Goal: Information Seeking & Learning: Learn about a topic

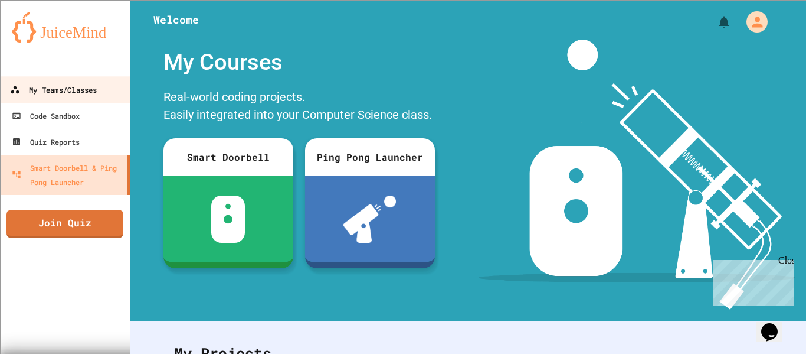
click at [49, 81] on link "My Teams/Classes" at bounding box center [65, 89] width 134 height 27
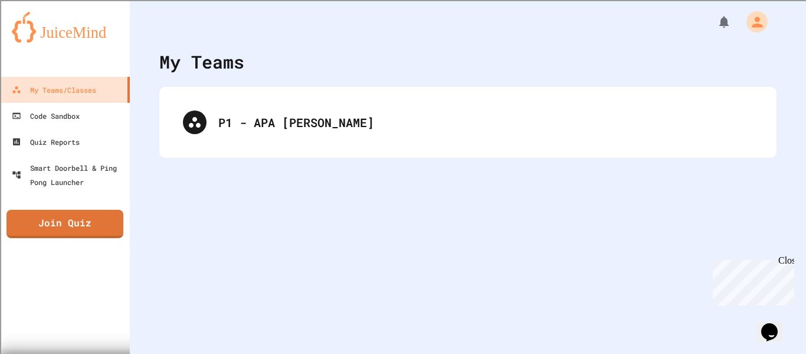
click at [192, 93] on div "P1 - APA [PERSON_NAME]" at bounding box center [467, 122] width 617 height 71
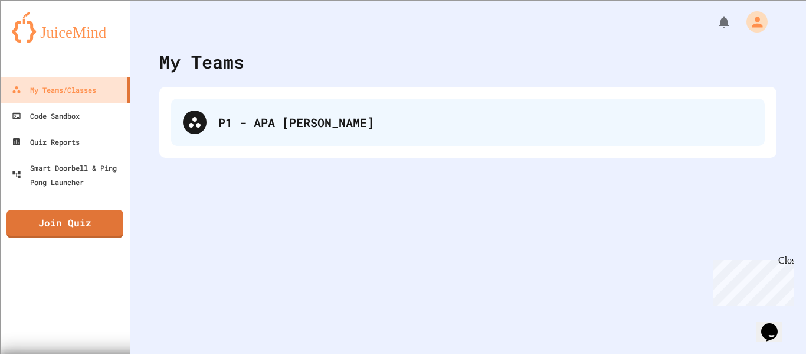
click at [233, 131] on div "P1 - APA [PERSON_NAME]" at bounding box center [468, 122] width 594 height 47
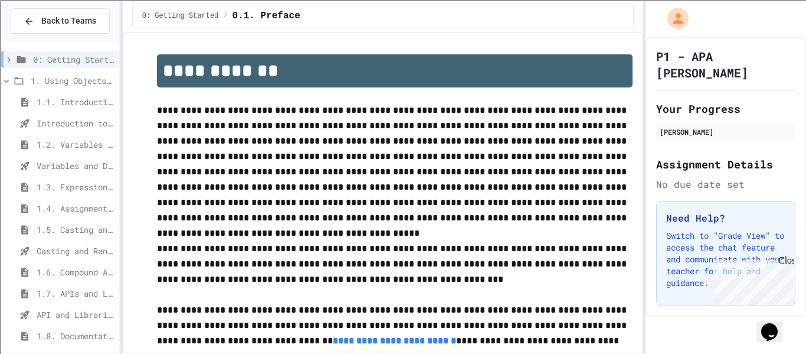
click at [87, 225] on span "1.5. Casting and Ranges of Values" at bounding box center [76, 229] width 78 height 12
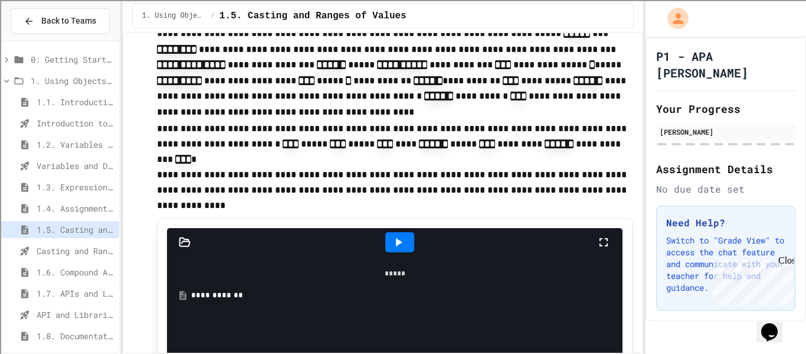
scroll to position [471, 0]
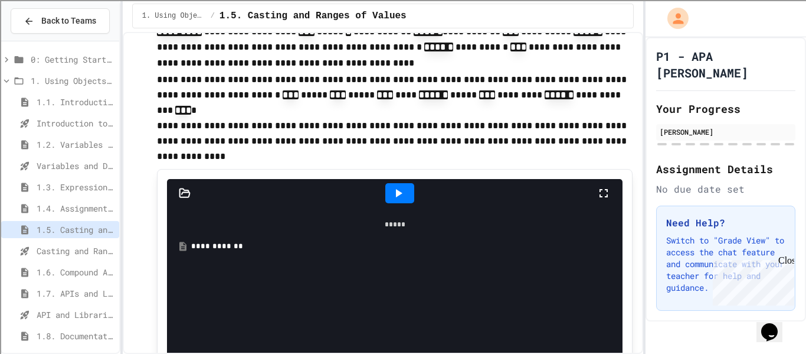
click at [410, 185] on div at bounding box center [399, 193] width 29 height 20
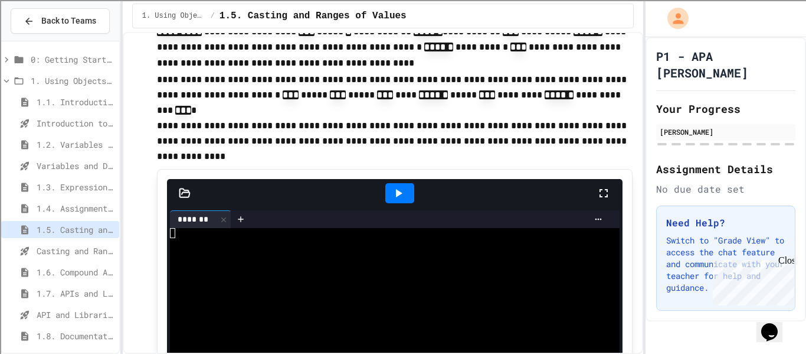
click at [178, 187] on div at bounding box center [184, 193] width 35 height 12
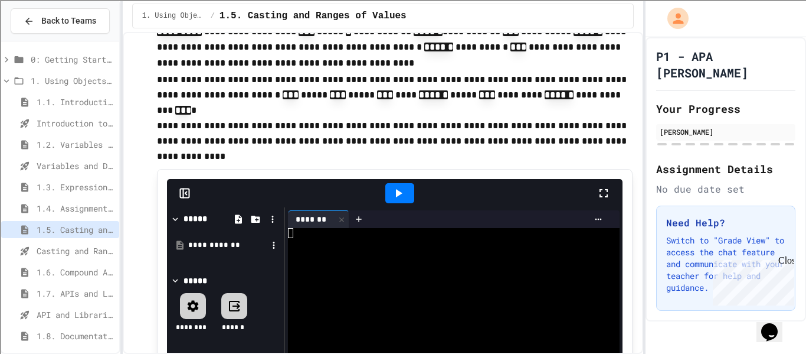
click at [254, 237] on div "**********" at bounding box center [226, 244] width 112 height 21
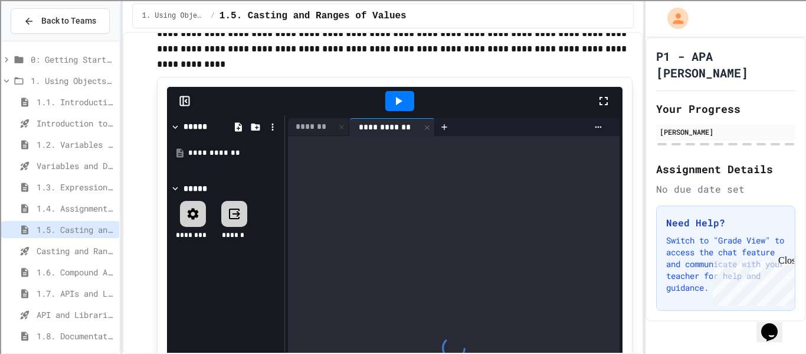
scroll to position [562, 0]
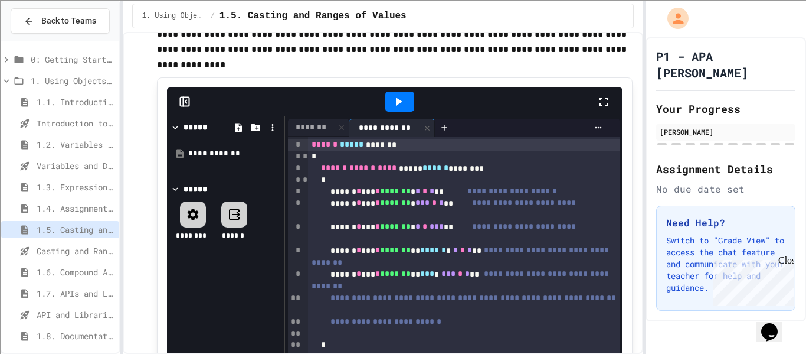
click at [392, 94] on icon at bounding box center [398, 101] width 14 height 14
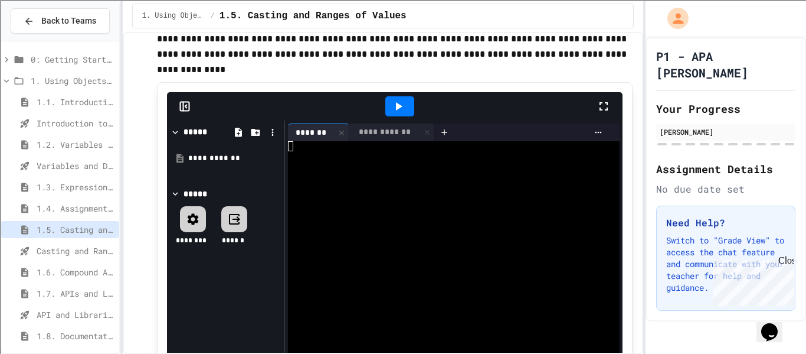
scroll to position [558, 0]
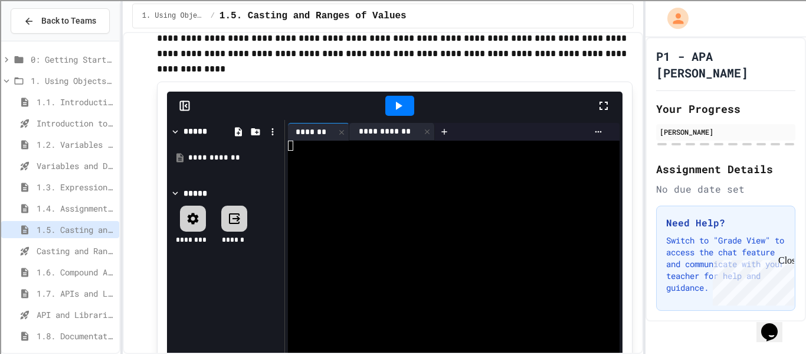
click at [390, 125] on div "**********" at bounding box center [384, 131] width 71 height 12
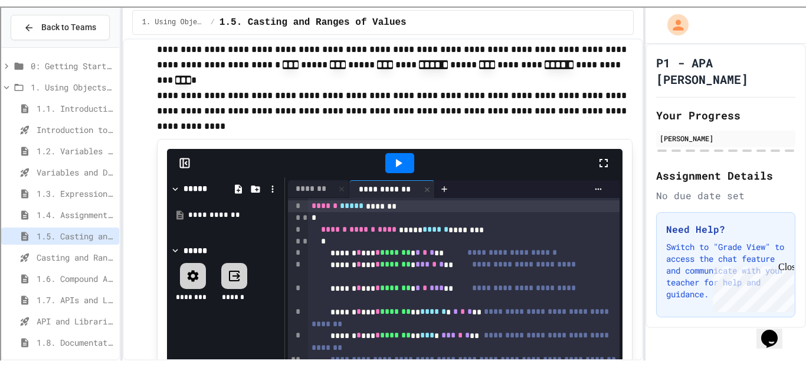
scroll to position [509, 0]
